Goal: Transaction & Acquisition: Purchase product/service

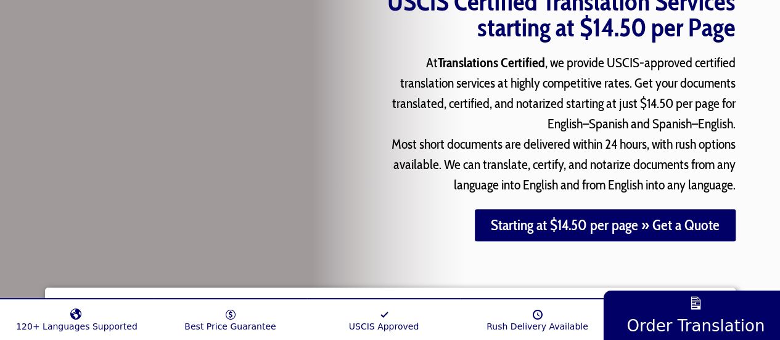
scroll to position [154, 0]
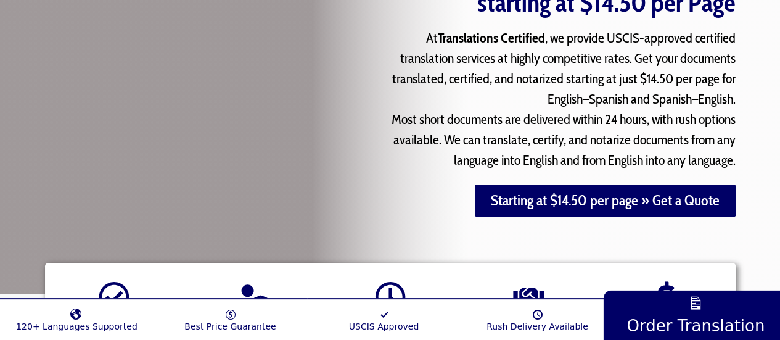
click at [509, 209] on link "Starting at $14.50 per page » Get a Quote" at bounding box center [605, 200] width 261 height 32
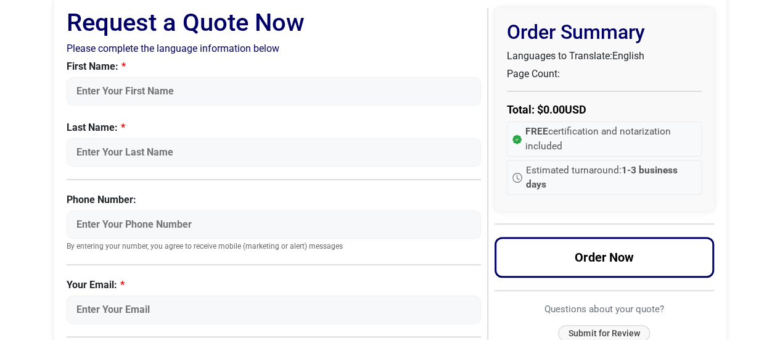
scroll to position [89, 0]
click at [387, 88] on input "First Name:" at bounding box center [274, 90] width 415 height 28
type input "[PERSON_NAME]"
type input "Mouaddib"
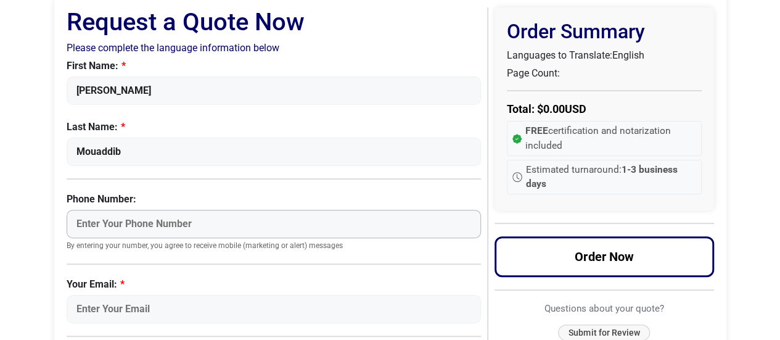
type input "9845849151"
type input "[EMAIL_ADDRESS][DOMAIN_NAME]"
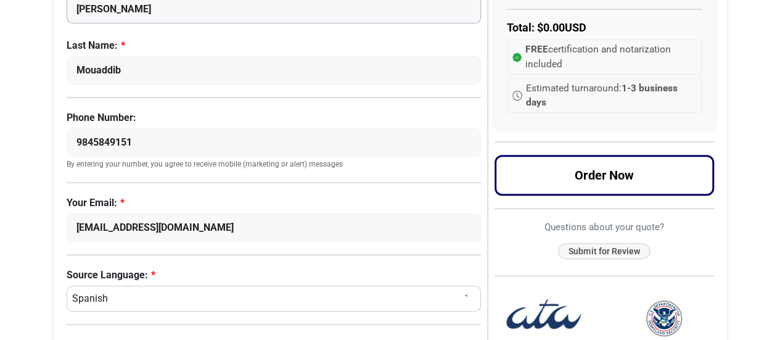
scroll to position [172, 0]
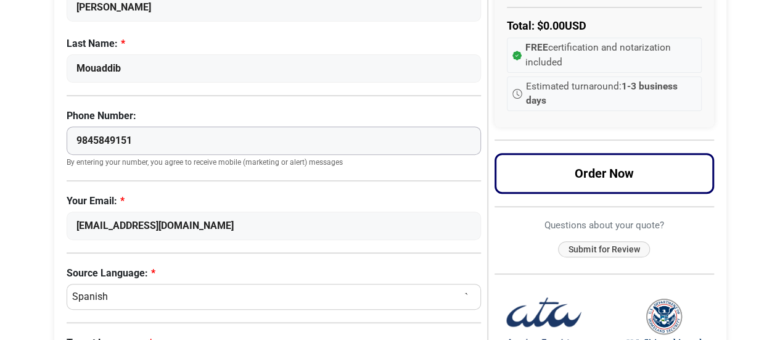
click at [260, 134] on input "9845849151" at bounding box center [274, 140] width 415 height 28
type input "9"
type input "7373969724"
click at [287, 101] on div "First Name: [PERSON_NAME] Last Name: [GEOGRAPHIC_DATA] Phone Number: 7373969724…" at bounding box center [274, 107] width 415 height 264
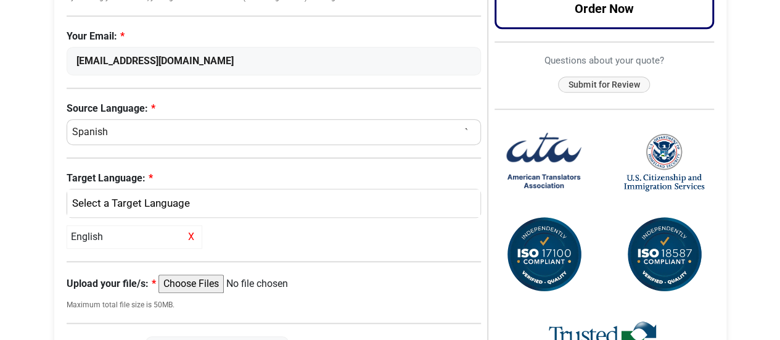
scroll to position [349, 0]
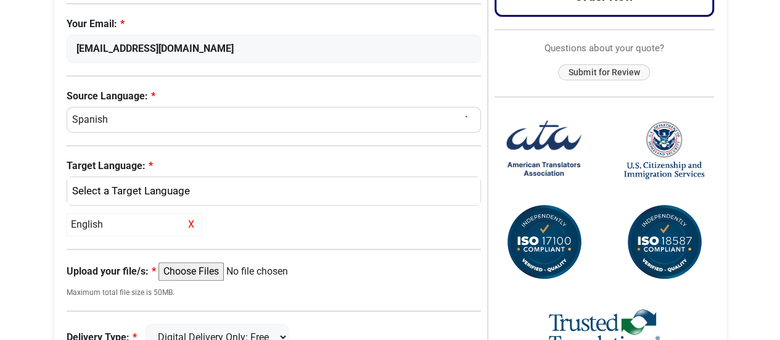
click at [287, 115] on select "Select a Language Afrikaans Albanian Amharic Arabic Armenian Belarusian Bulgari…" at bounding box center [274, 120] width 415 height 26
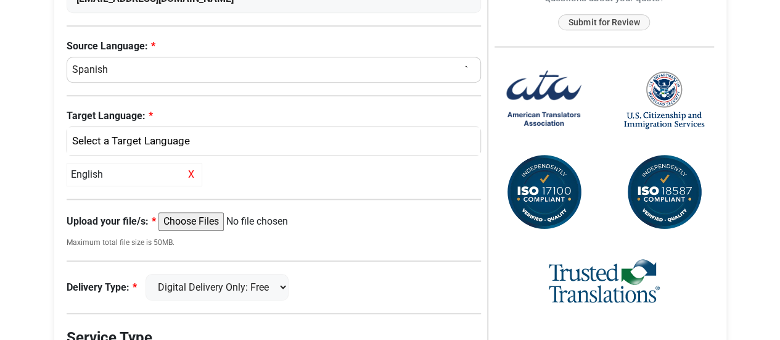
scroll to position [399, 0]
click at [263, 152] on div "English" at bounding box center [274, 140] width 414 height 28
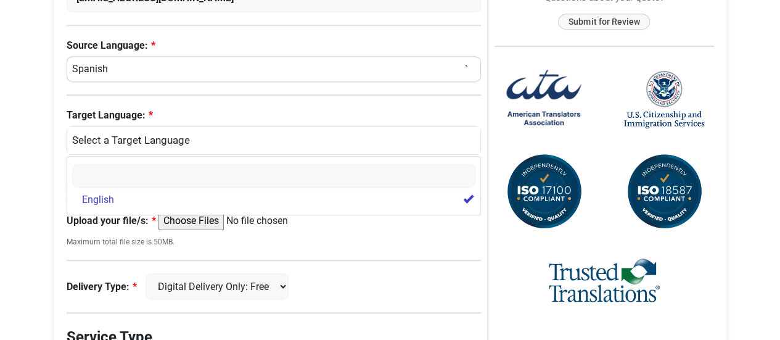
click at [259, 118] on label "Target Language:" at bounding box center [274, 115] width 415 height 15
click at [274, 118] on select "English" at bounding box center [274, 108] width 1 height 92
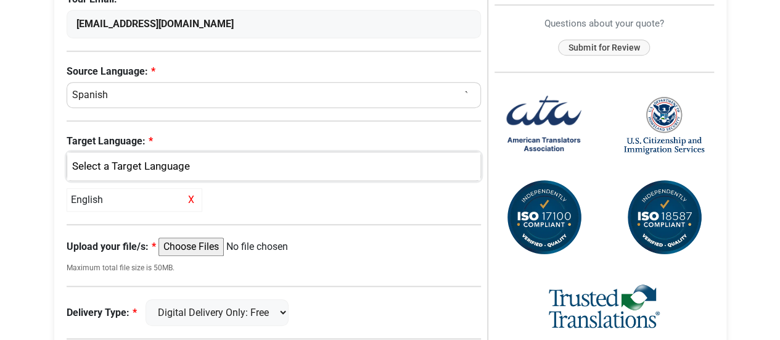
scroll to position [373, 0]
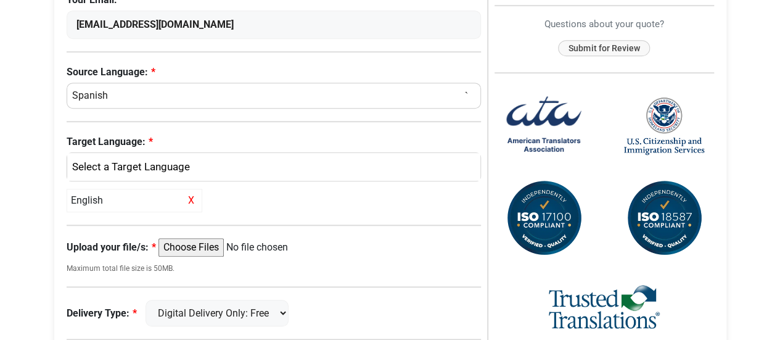
click at [242, 98] on select "Select a Language Afrikaans Albanian Amharic Arabic Armenian Belarusian Bulgari…" at bounding box center [274, 96] width 415 height 26
select select "Arabic"
click at [67, 83] on select "Select a Language Afrikaans Albanian Amharic Arabic Armenian Belarusian Bulgari…" at bounding box center [274, 96] width 415 height 26
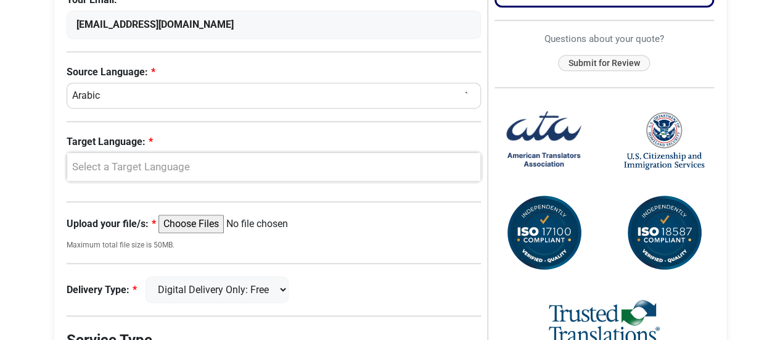
click at [289, 155] on div "Select a Target Language" at bounding box center [274, 167] width 414 height 28
click at [105, 224] on span "English" at bounding box center [98, 226] width 32 height 15
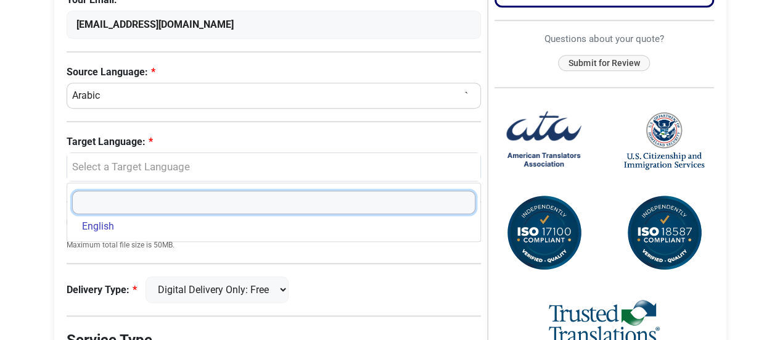
select select "English"
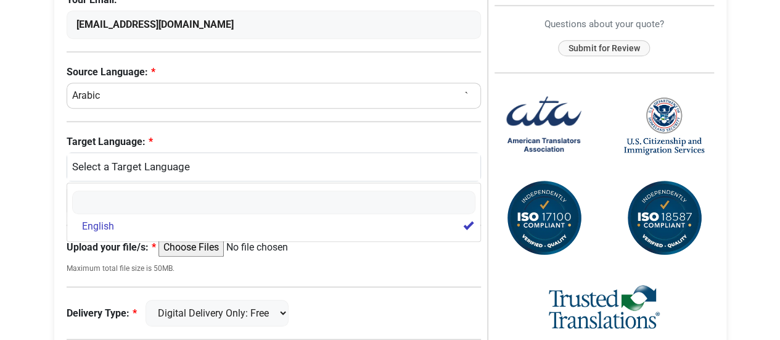
click at [409, 272] on div "Request a Quote Now Please complete the language information below First Name: …" at bounding box center [277, 119] width 421 height 793
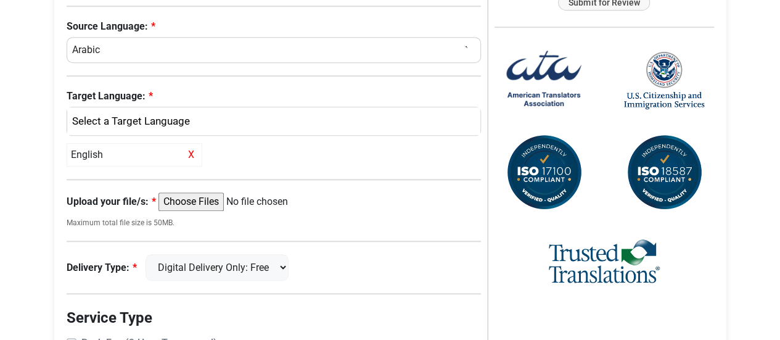
scroll to position [419, 0]
click at [213, 198] on input "Upload your file/s:" at bounding box center [252, 201] width 189 height 18
type input "C:\fakepath\YM_Birth_Certificate.pdf"
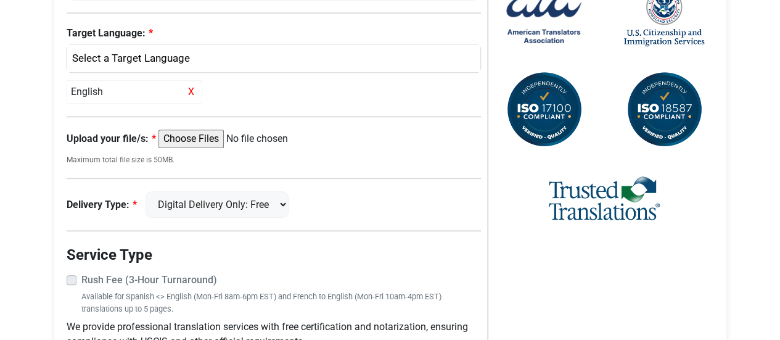
scroll to position [493, 0]
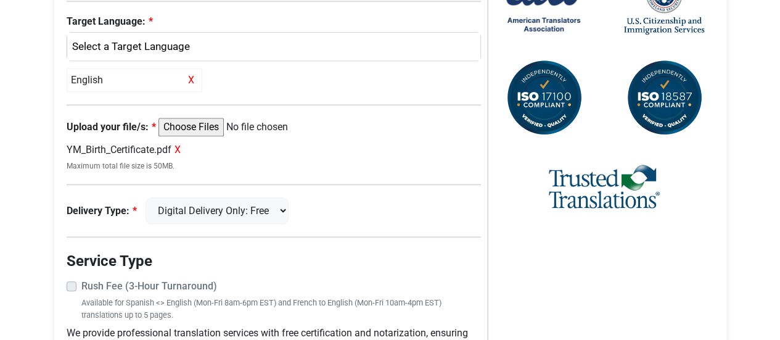
click at [255, 193] on div "Request a Quote Now Please complete the language information below First Name: …" at bounding box center [277, 8] width 421 height 811
click at [255, 209] on select "Digital Delivery Only: Free FedEx 2 Day: $15" at bounding box center [216, 210] width 143 height 27
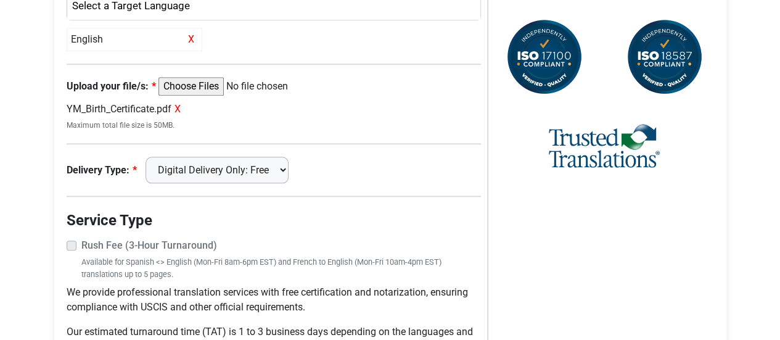
scroll to position [536, 0]
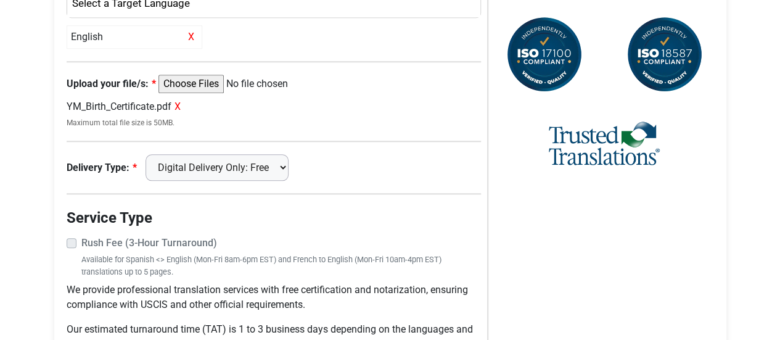
click at [271, 166] on select "Digital Delivery Only: Free FedEx 2 Day: $15" at bounding box center [216, 167] width 143 height 27
click at [333, 170] on div "Delivery Type: Digital Delivery Only: Free FedEx 2 Day: $15" at bounding box center [274, 167] width 415 height 27
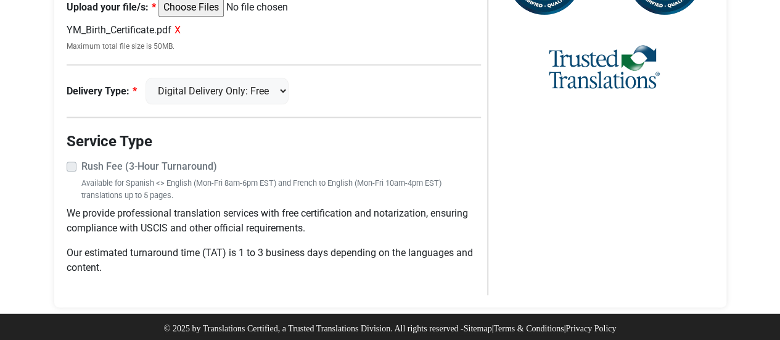
click at [81, 163] on label "Rush Fee (3-Hour Turnaround)" at bounding box center [281, 166] width 400 height 15
click at [81, 162] on label "Rush Fee (3-Hour Turnaround)" at bounding box center [281, 166] width 400 height 15
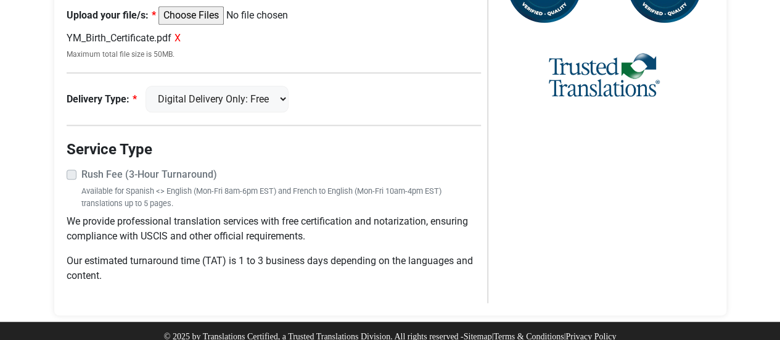
scroll to position [608, 0]
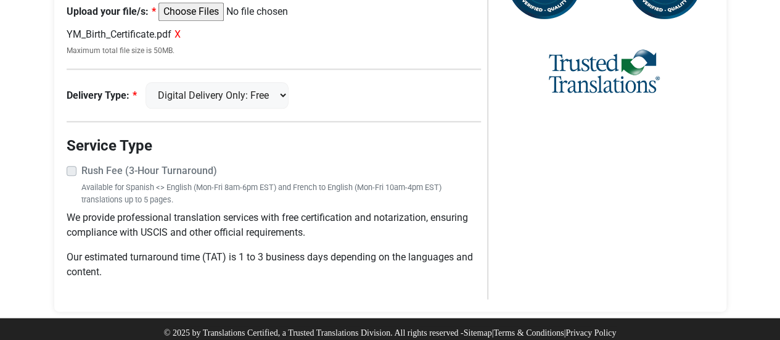
click at [81, 171] on label "Rush Fee (3-Hour Turnaround)" at bounding box center [281, 170] width 400 height 15
click at [81, 170] on label "Rush Fee (3-Hour Turnaround)" at bounding box center [281, 170] width 400 height 15
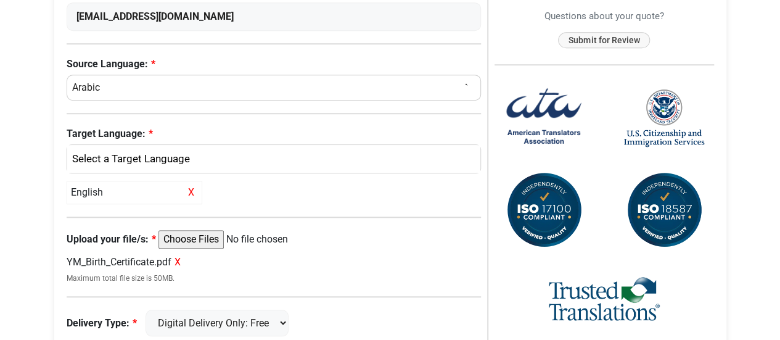
scroll to position [408, 0]
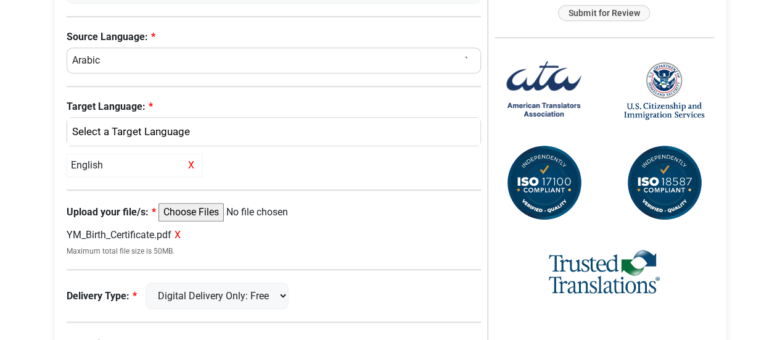
click at [177, 234] on span "X" at bounding box center [177, 235] width 6 height 12
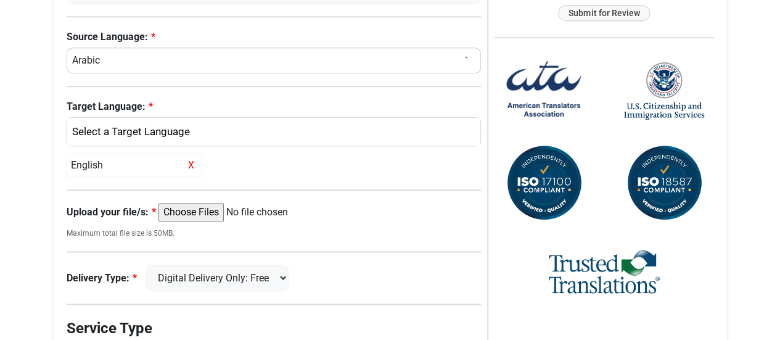
click at [201, 207] on input "Upload your file/s:" at bounding box center [252, 212] width 189 height 18
type input "C:\fakepath\YM_Birth_Certificate.pdf"
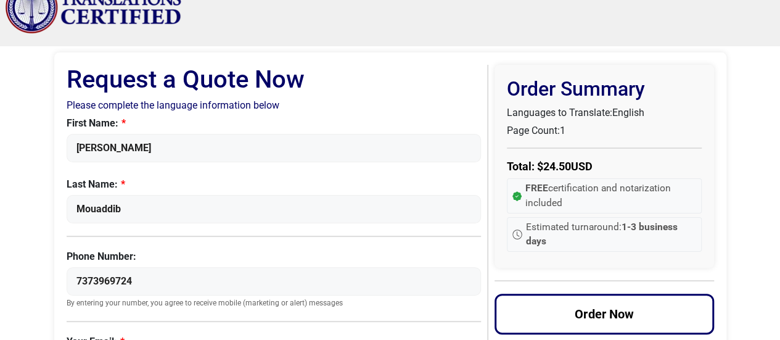
scroll to position [31, 0]
click at [533, 199] on span "FREE certification and notarization included" at bounding box center [610, 196] width 171 height 29
click at [501, 164] on div "Order Summary Languages to Translate: English Page Count: 1 Total: $ 24.50 USD …" at bounding box center [603, 166] width 219 height 203
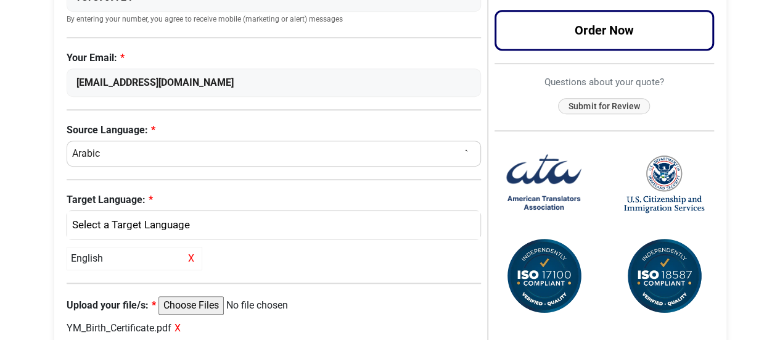
scroll to position [316, 0]
click at [240, 140] on select "Select a Language Afrikaans Albanian Amharic Arabic Armenian Belarusian Bulgari…" at bounding box center [274, 153] width 415 height 26
select select "French"
click at [67, 140] on select "Select a Language Afrikaans Albanian Amharic Arabic Armenian Belarusian Bulgari…" at bounding box center [274, 153] width 415 height 26
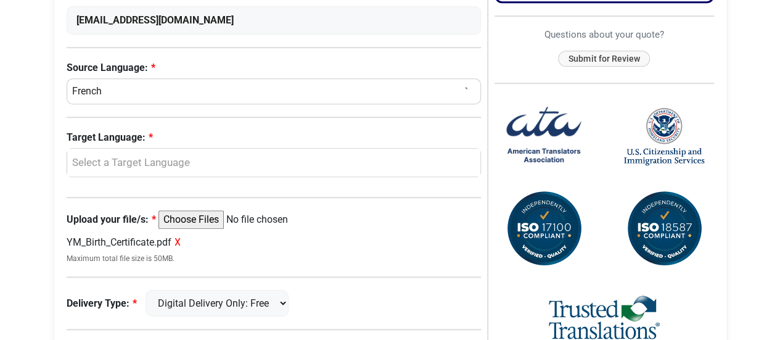
scroll to position [378, 0]
click at [259, 168] on div "Select a Target Language" at bounding box center [274, 162] width 414 height 28
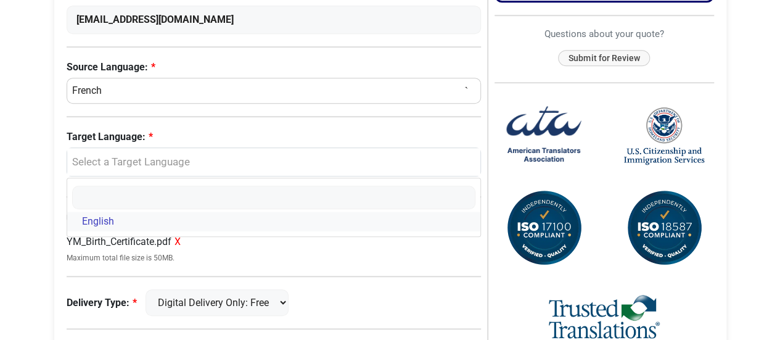
click at [270, 213] on link "English" at bounding box center [274, 221] width 414 height 20
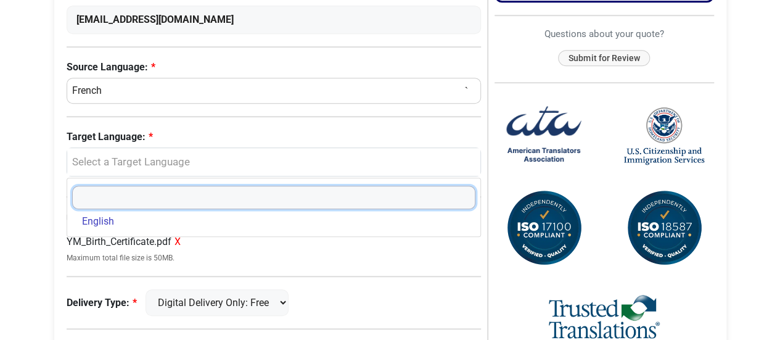
select select "English"
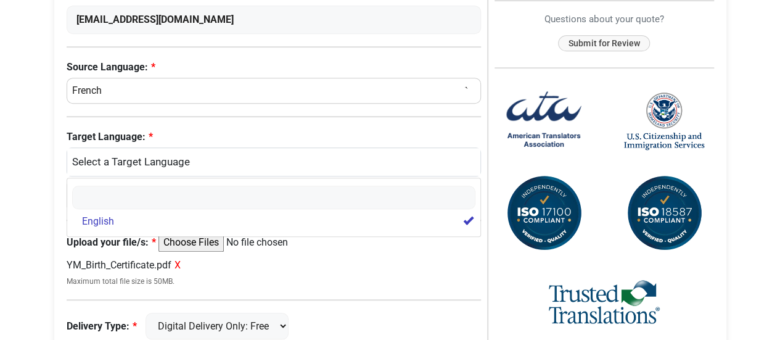
click at [316, 131] on label "Target Language:" at bounding box center [274, 136] width 415 height 15
click at [275, 131] on select "English" at bounding box center [274, 130] width 1 height 92
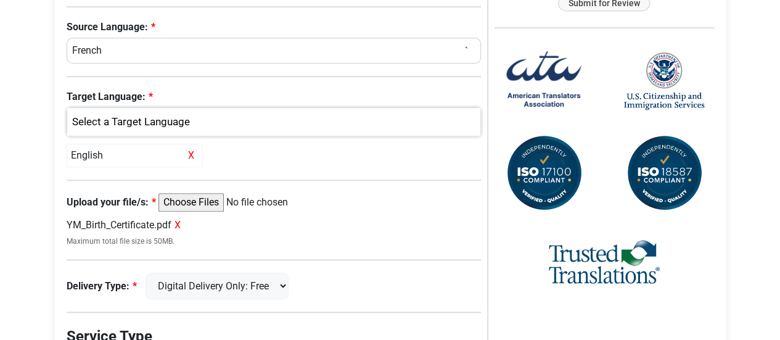
scroll to position [414, 0]
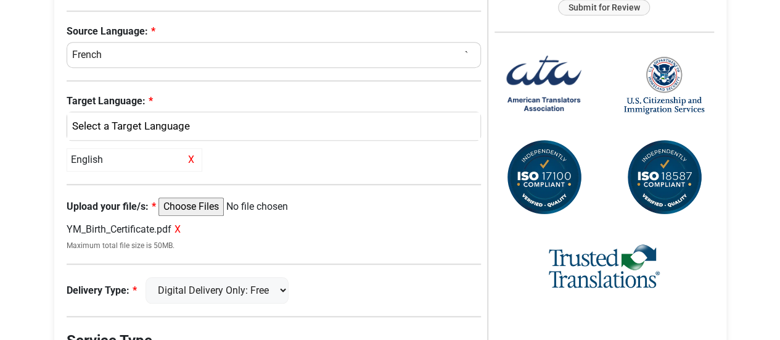
click at [230, 55] on select "Select a Language Afrikaans Albanian Amharic Arabic Armenian Belarusian Bulgari…" at bounding box center [274, 55] width 415 height 26
select select "Arabic"
click at [67, 42] on select "Select a Language Afrikaans Albanian Amharic Arabic Armenian Belarusian Bulgari…" at bounding box center [274, 55] width 415 height 26
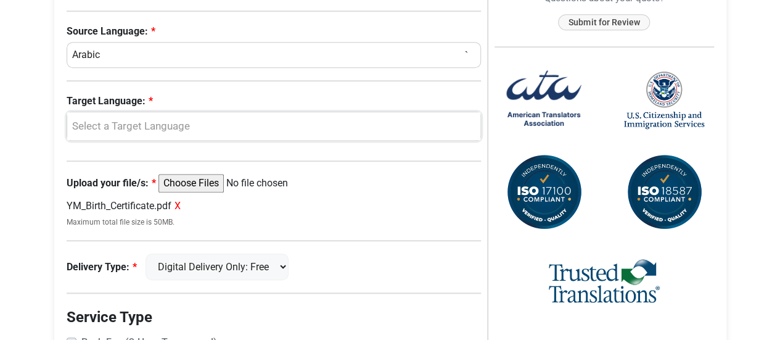
click at [248, 137] on button "Select a Target Language" at bounding box center [274, 127] width 415 height 30
click at [255, 188] on link "English" at bounding box center [274, 186] width 414 height 20
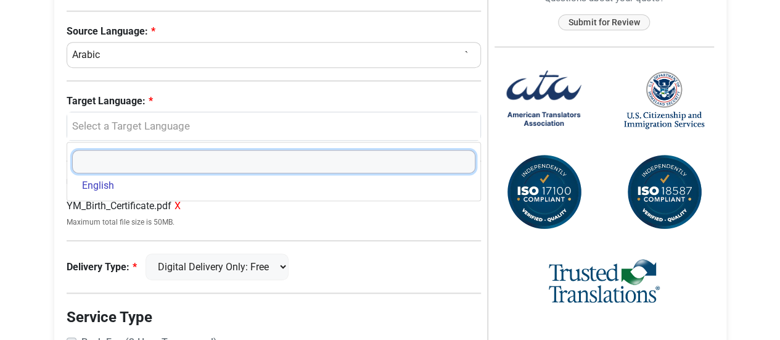
select select "English"
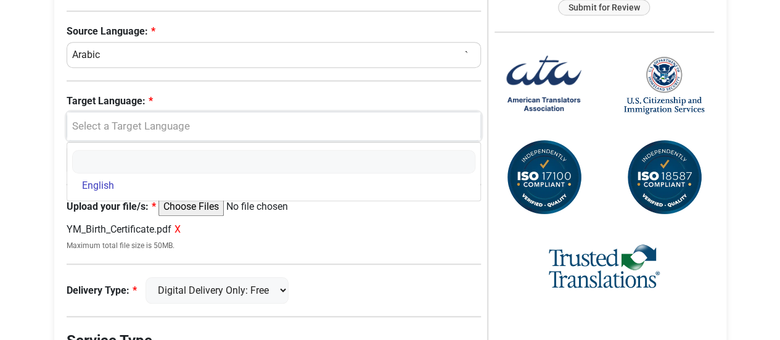
click at [328, 113] on div "Select a Target Language" at bounding box center [274, 126] width 414 height 28
click at [318, 87] on div "Request a Quote Now Please complete the language information below First Name: …" at bounding box center [277, 88] width 421 height 811
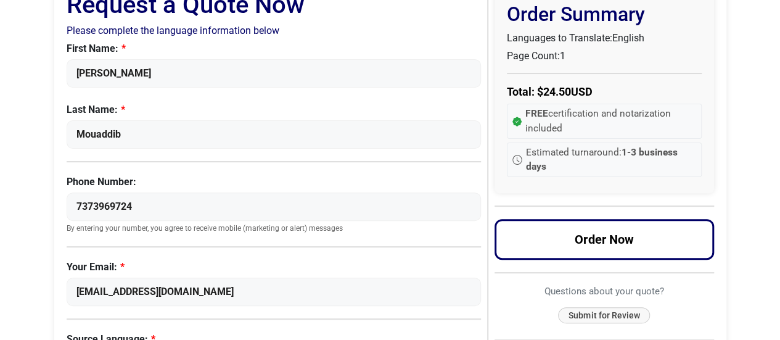
scroll to position [107, 0]
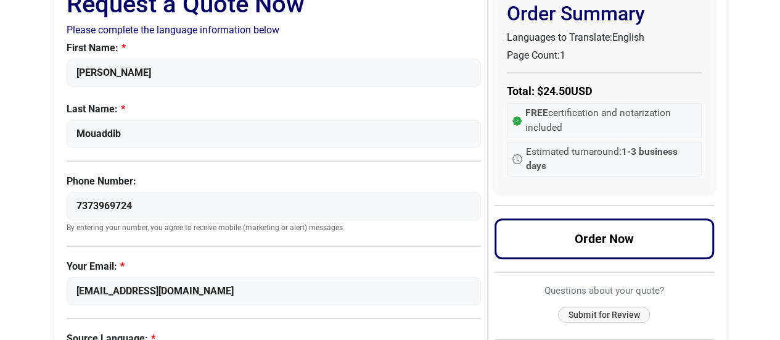
click at [545, 240] on button "Order Now" at bounding box center [603, 238] width 219 height 41
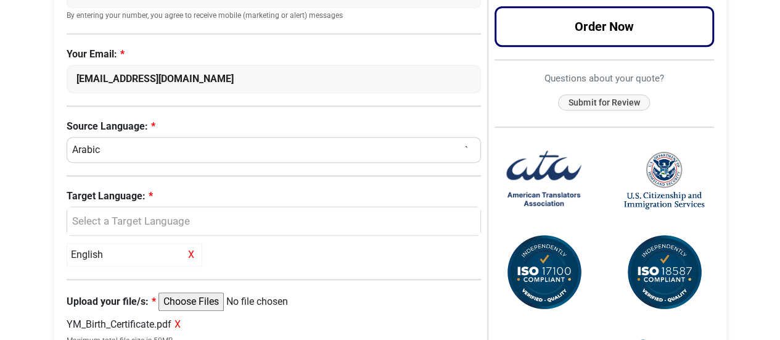
scroll to position [359, 0]
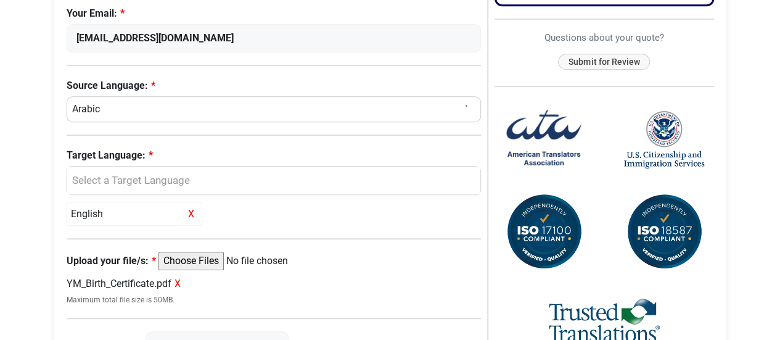
click at [145, 206] on div "English X" at bounding box center [135, 213] width 136 height 23
click at [110, 208] on div "English X" at bounding box center [135, 213] width 136 height 23
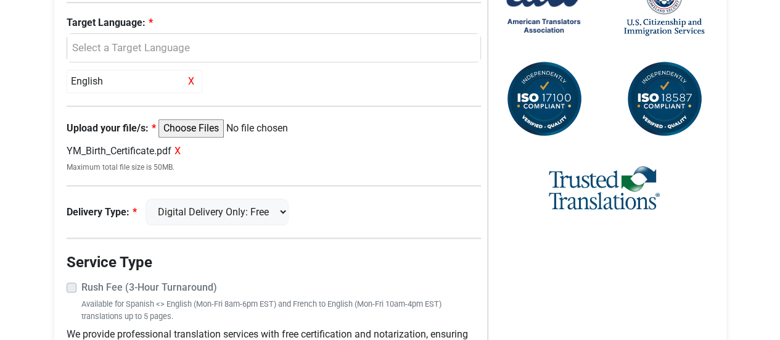
scroll to position [488, 0]
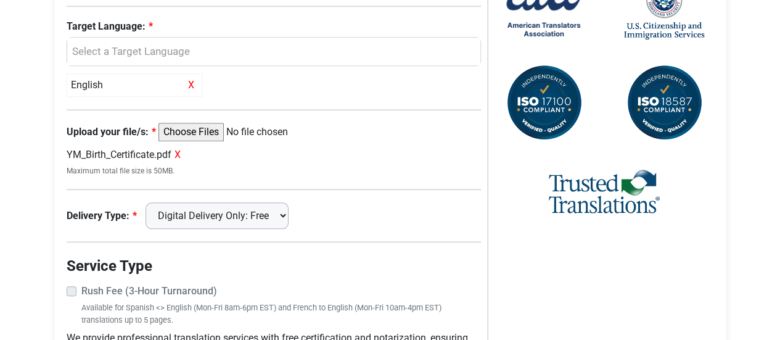
click at [243, 217] on select "Digital Delivery Only: Free FedEx 2 Day: $15" at bounding box center [216, 215] width 143 height 27
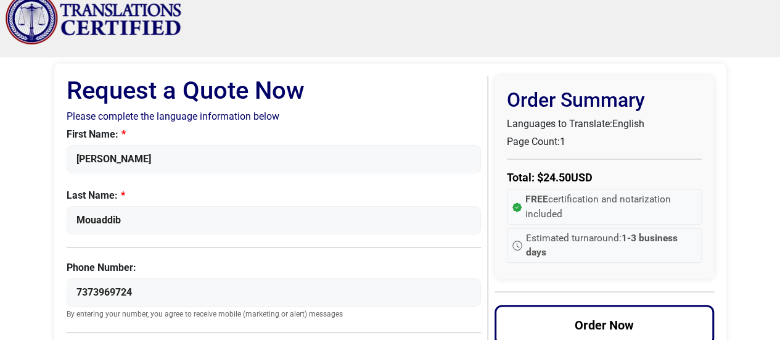
scroll to position [0, 0]
